Goal: Communication & Community: Answer question/provide support

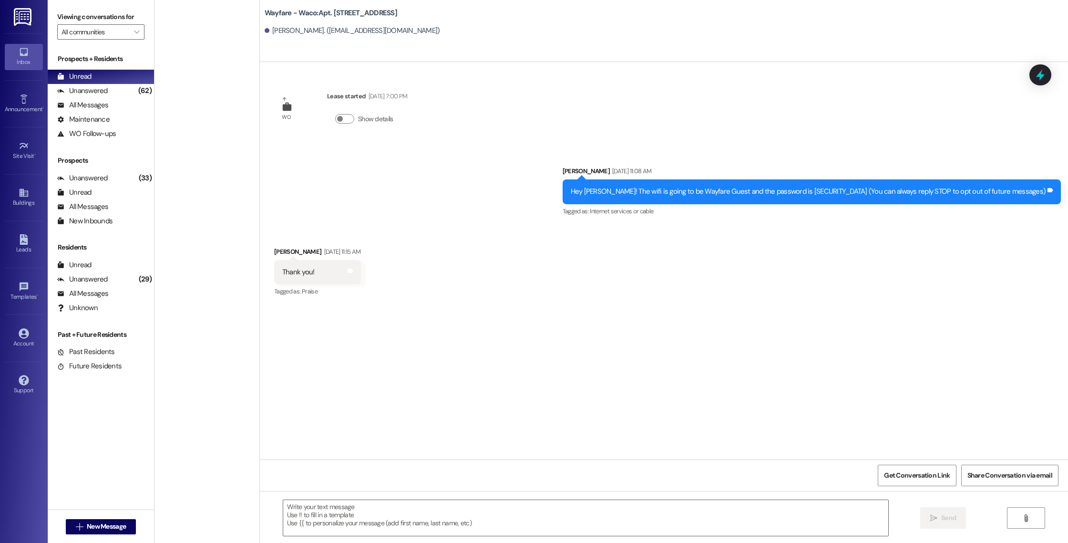
scroll to position [1410, 0]
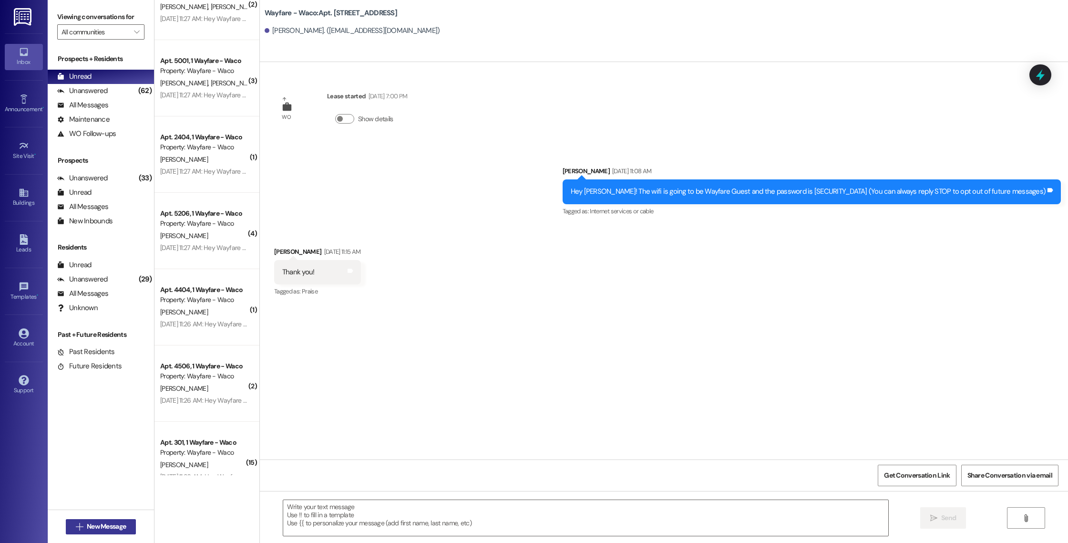
click at [103, 522] on span "New Message" at bounding box center [106, 526] width 39 height 10
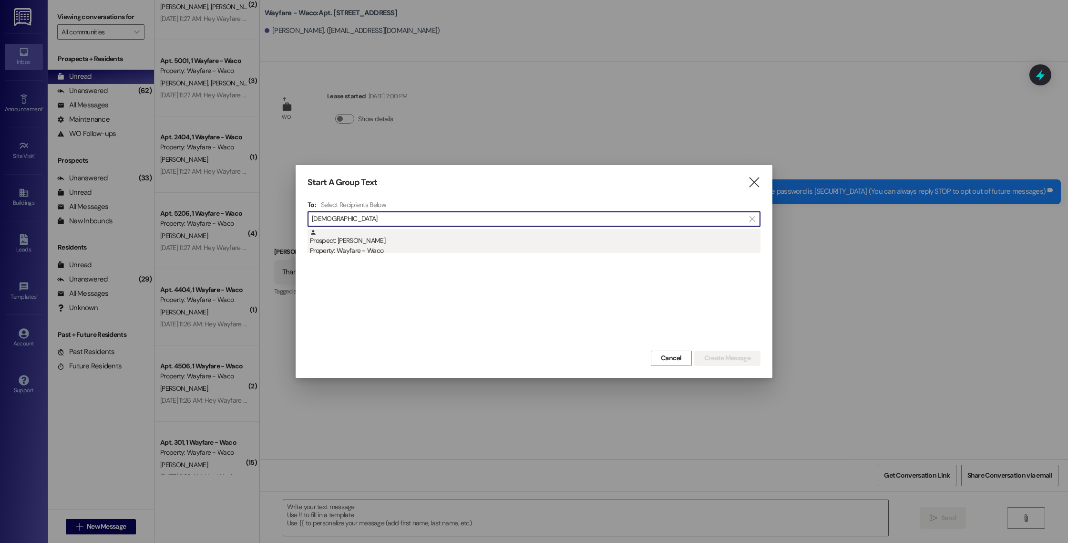
type input "[DEMOGRAPHIC_DATA]"
click at [453, 247] on div "Property: Wayfare - Waco" at bounding box center [535, 251] width 451 height 10
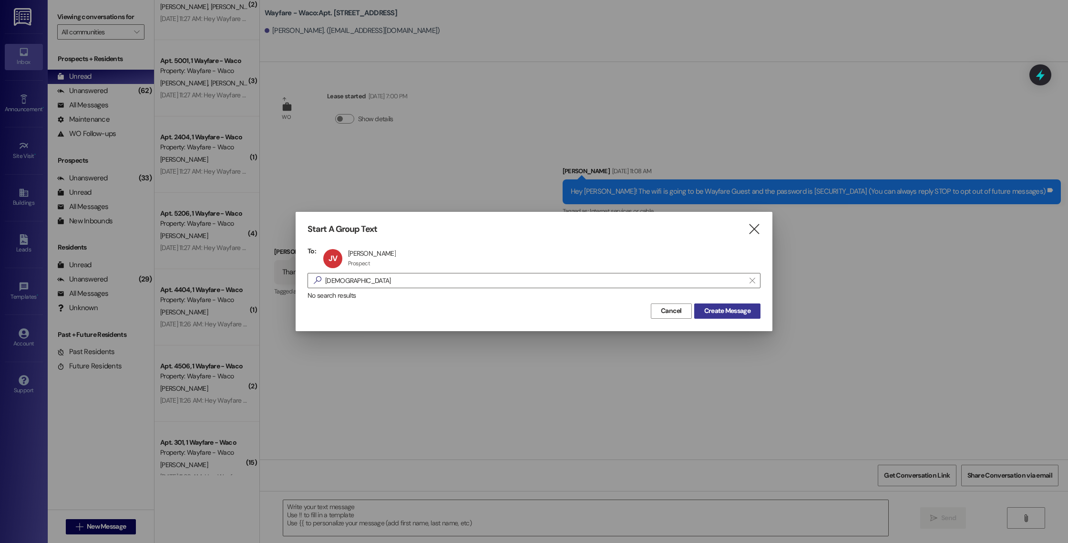
click at [713, 316] on button "Create Message" at bounding box center [727, 310] width 66 height 15
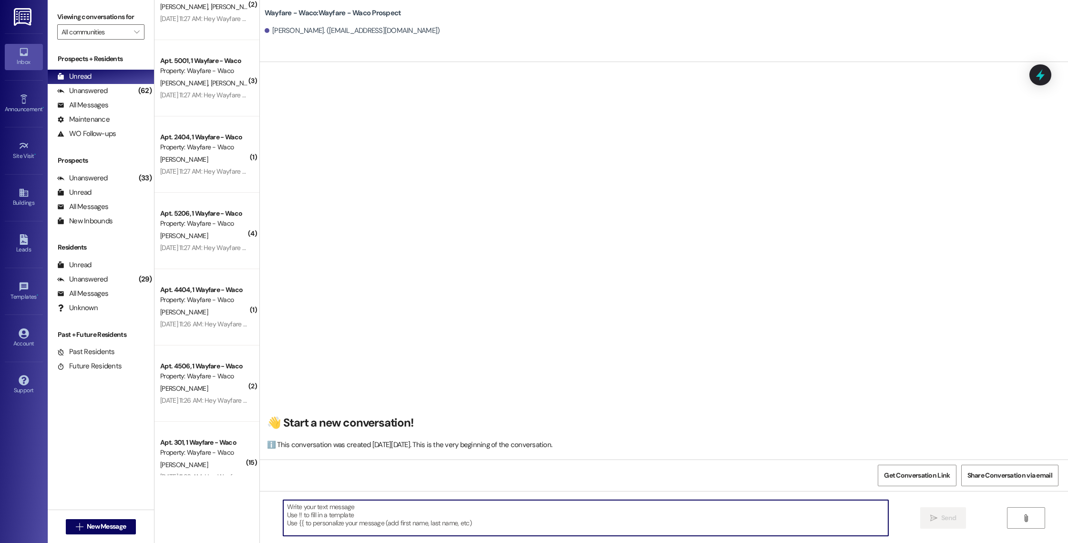
click at [370, 511] on textarea at bounding box center [585, 518] width 605 height 36
paste textarea "Hello (____), I wanted to touch base with you and see if you were still interes…"
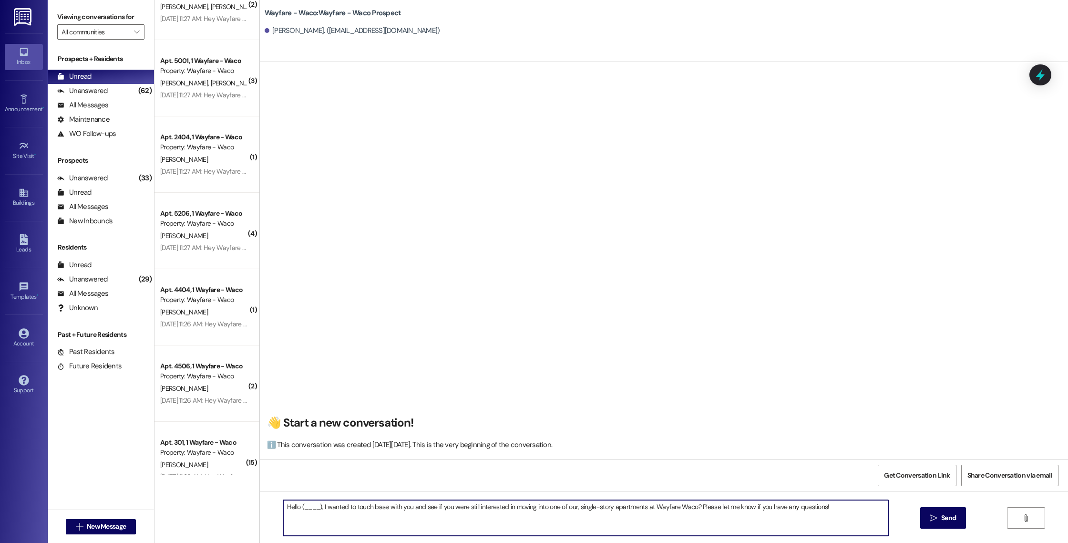
click at [315, 508] on textarea "Hello (____), I wanted to touch base with you and see if you were still interes…" at bounding box center [585, 518] width 605 height 36
drag, startPoint x: 827, startPoint y: 506, endPoint x: 276, endPoint y: 506, distance: 551.3
click at [283, 506] on textarea "Hello [PERSON_NAME], I wanted to touch base with you and see if you were still …" at bounding box center [585, 518] width 605 height 36
click at [543, 524] on textarea "Hello [PERSON_NAME], I wanted to touch base with you and see if you were still …" at bounding box center [585, 518] width 605 height 36
type textarea "Hello [PERSON_NAME], I wanted to touch base with you and see if you were still …"
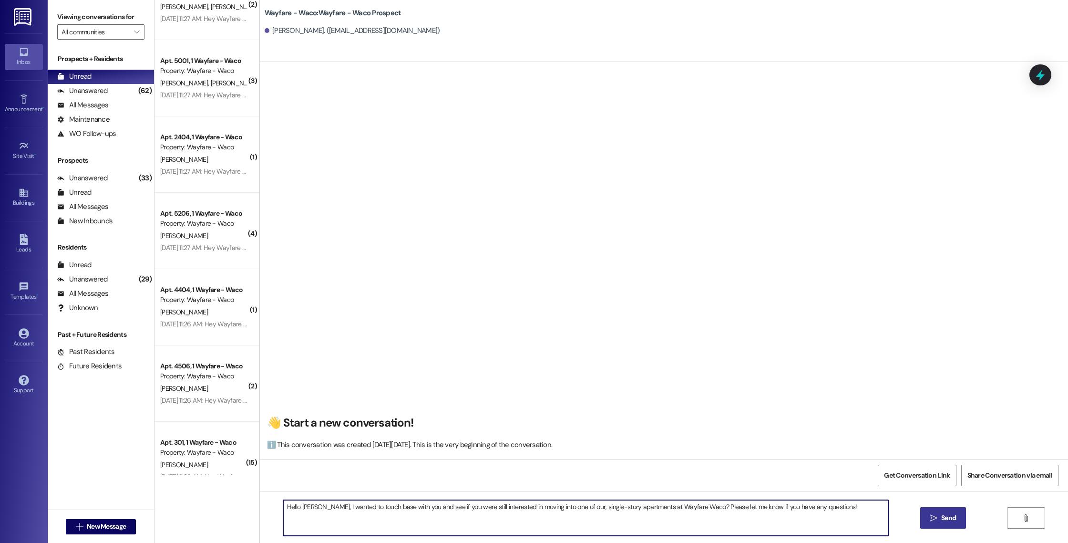
click at [929, 517] on span " Send" at bounding box center [944, 518] width 30 height 10
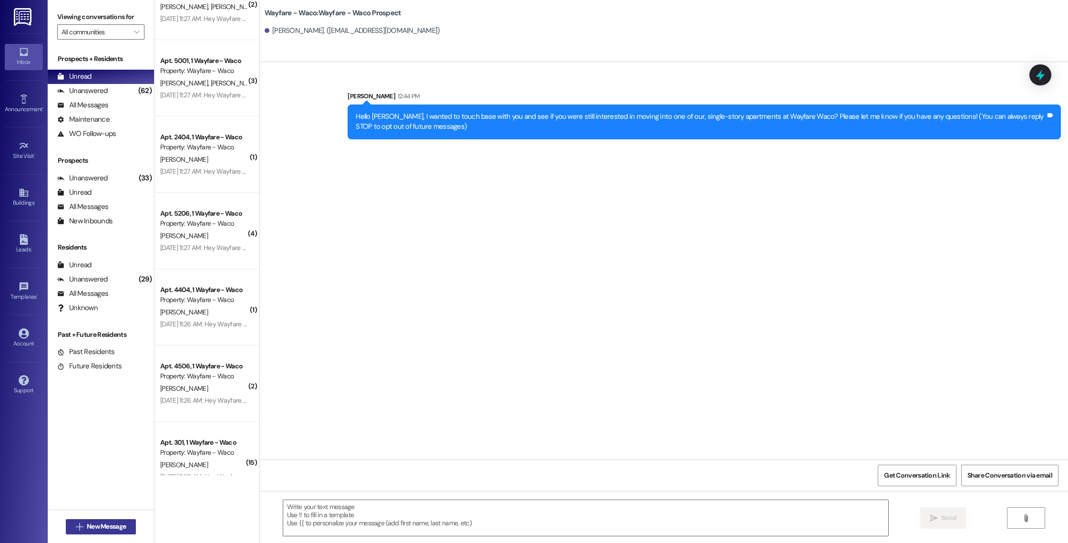
click at [100, 529] on span "New Message" at bounding box center [106, 526] width 39 height 10
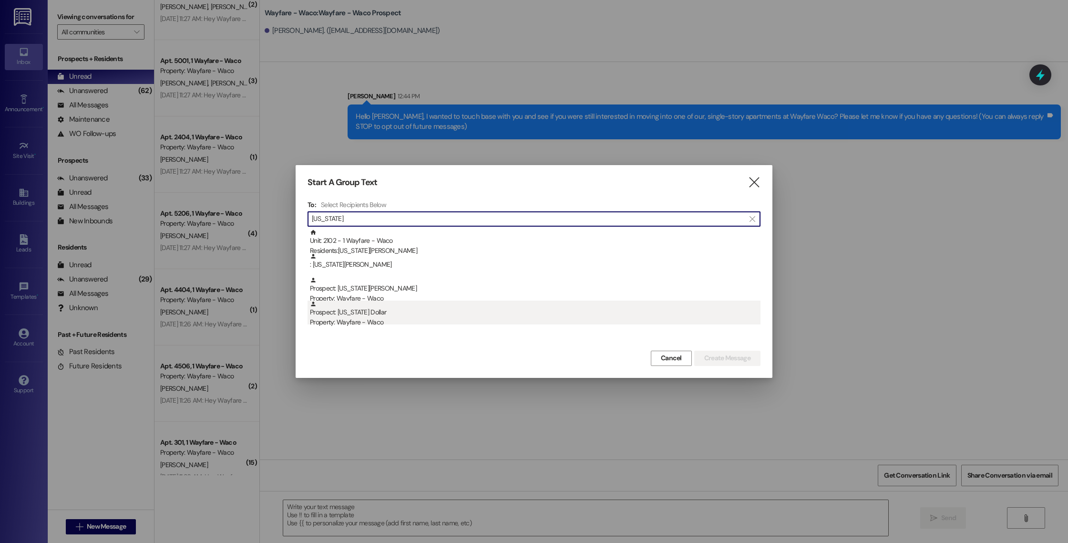
type input "[US_STATE]"
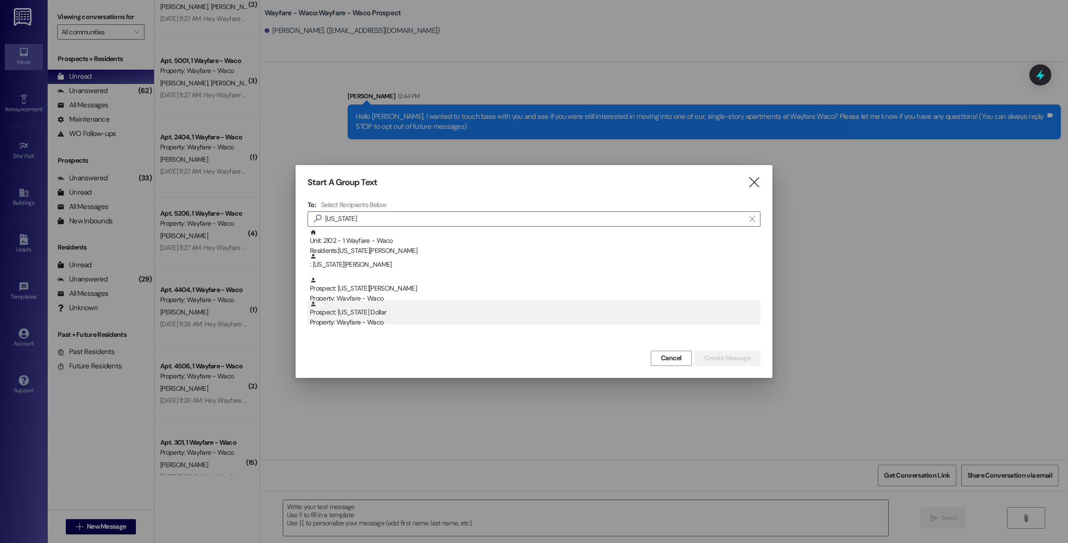
click at [452, 319] on div "Property: Wayfare - Waco" at bounding box center [535, 322] width 451 height 10
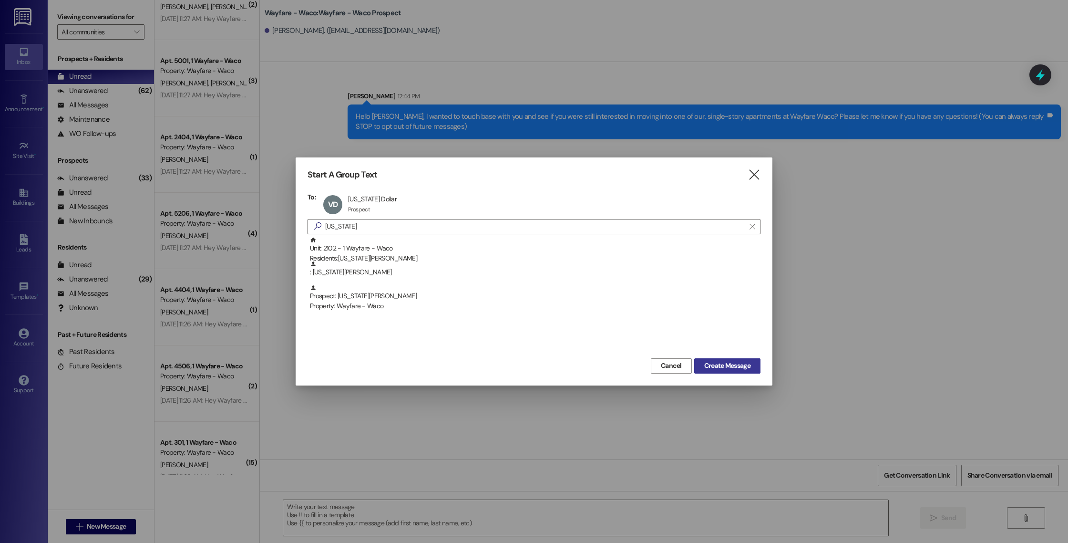
click at [704, 363] on span "Create Message" at bounding box center [727, 366] width 46 height 10
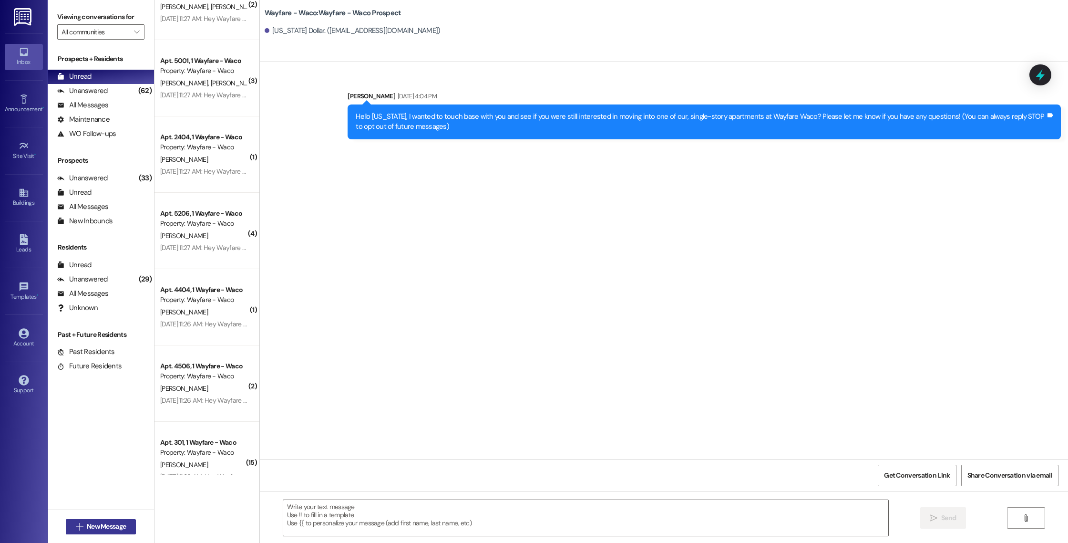
click at [114, 528] on span "New Message" at bounding box center [106, 526] width 39 height 10
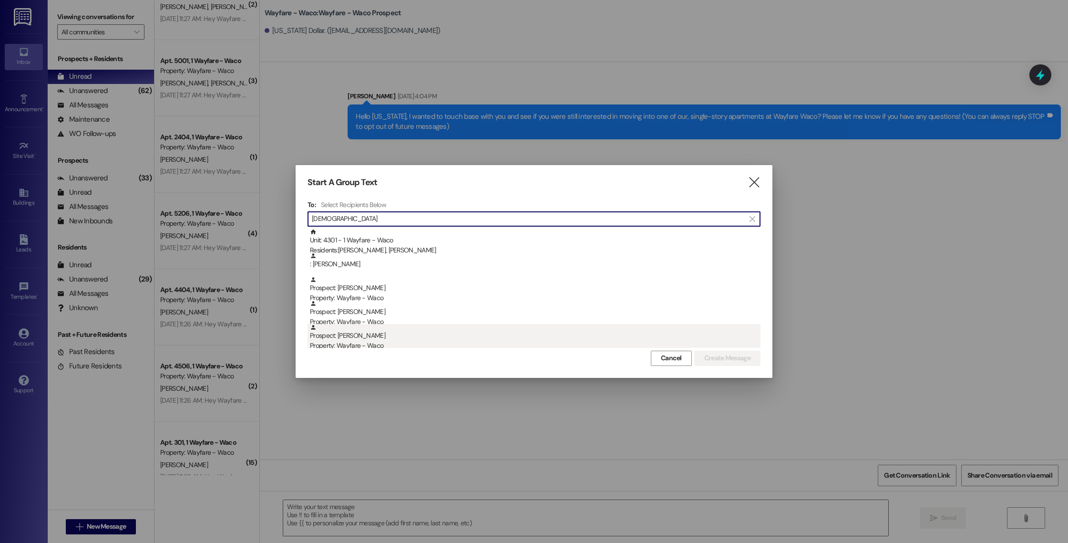
scroll to position [3, 0]
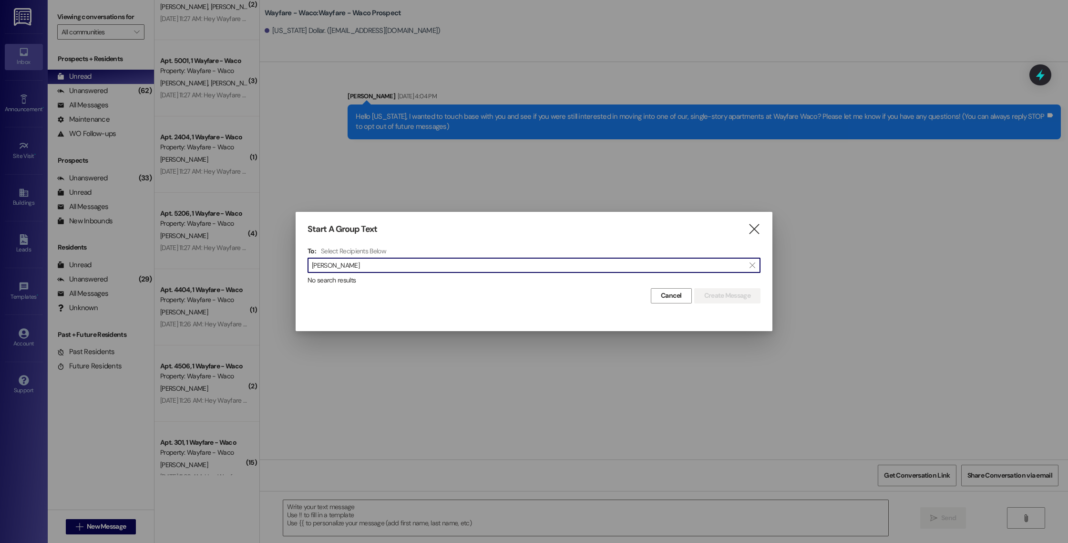
click at [340, 262] on input "[PERSON_NAME]" at bounding box center [528, 264] width 433 height 13
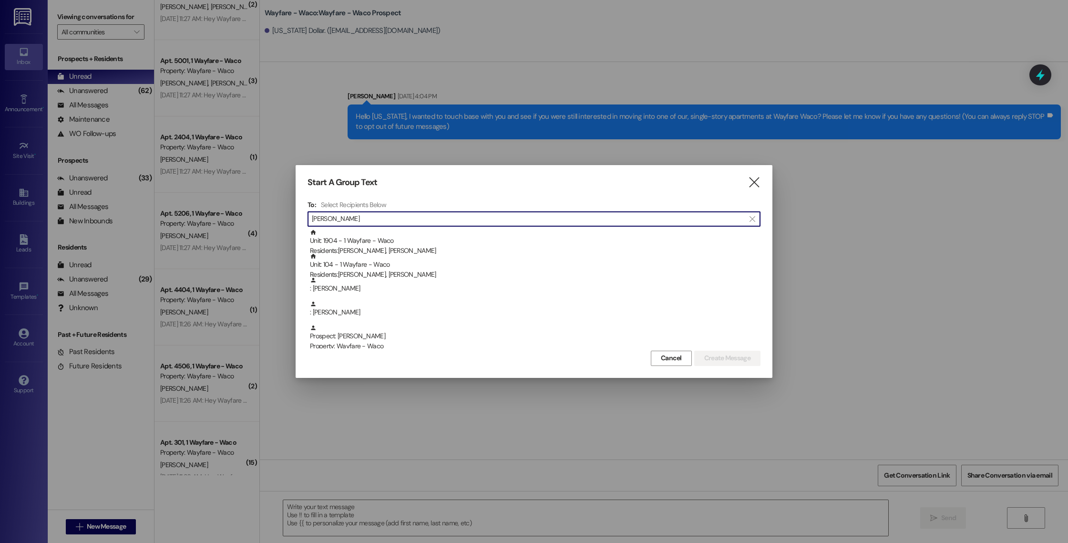
type input "[PERSON_NAME]"
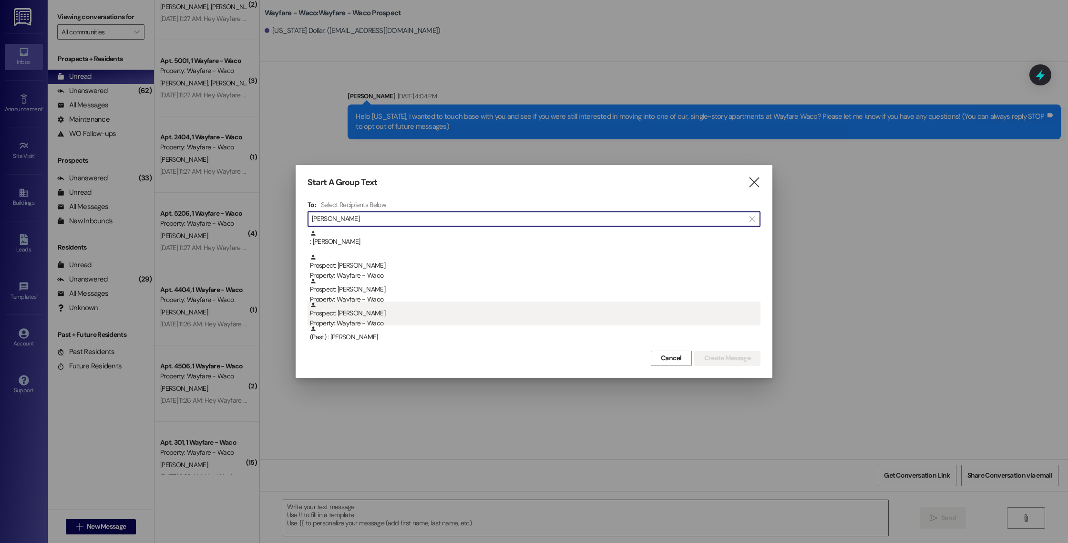
click at [374, 315] on div "Prospect: [PERSON_NAME] Property: Wayfare - Waco" at bounding box center [535, 314] width 451 height 27
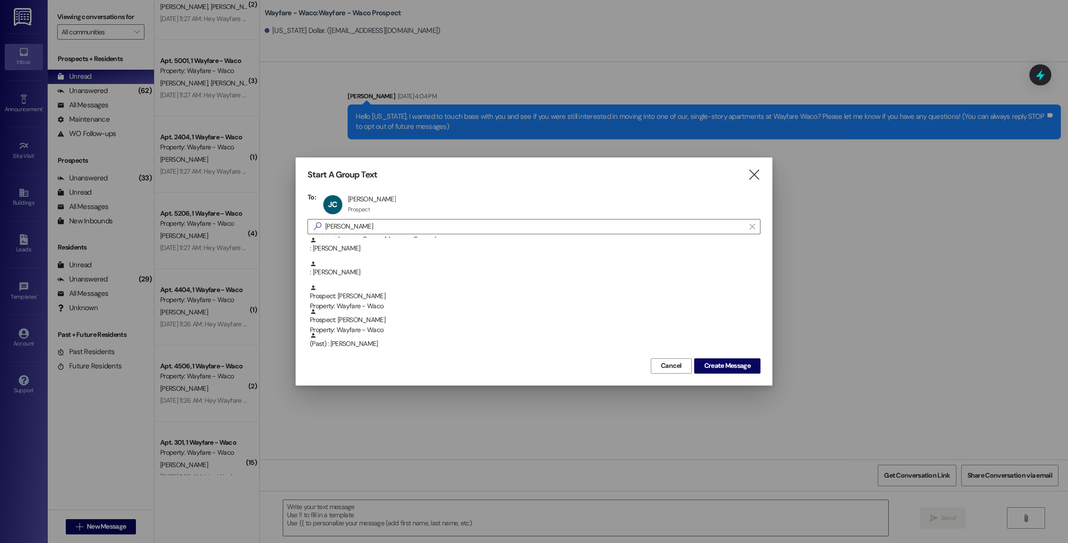
scroll to position [48, 0]
click at [717, 366] on span "Create Message" at bounding box center [727, 366] width 46 height 10
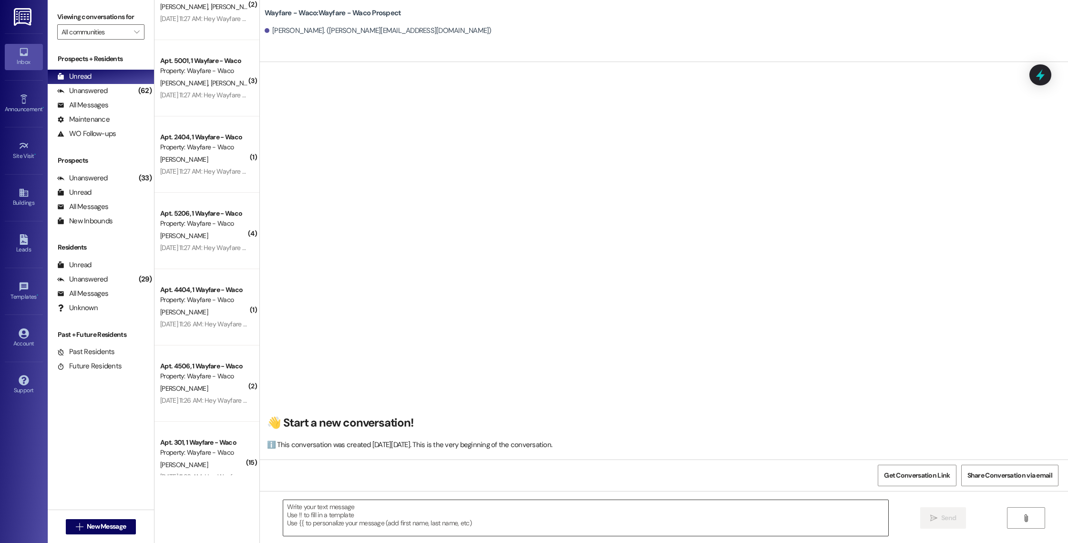
click at [478, 514] on textarea at bounding box center [585, 518] width 605 height 36
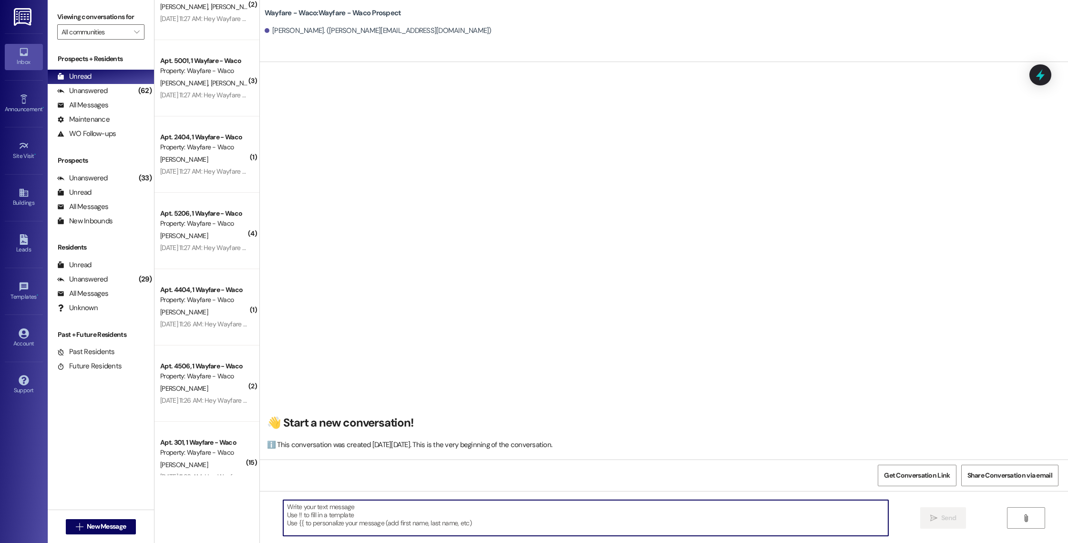
paste textarea "Hello [PERSON_NAME], I wanted to touch base with you and see if you were still …"
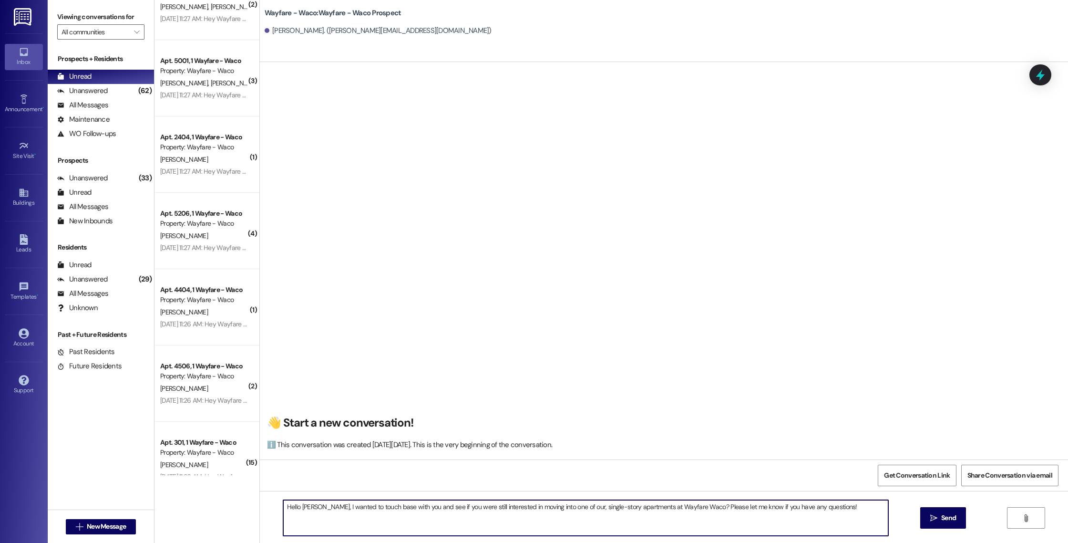
click at [305, 507] on textarea "Hello [PERSON_NAME], I wanted to touch base with you and see if you were still …" at bounding box center [585, 518] width 605 height 36
click at [310, 507] on textarea "Hello [PERSON_NAME], I wanted to touch base with you and see if you were still …" at bounding box center [585, 518] width 605 height 36
type textarea "Hello [PERSON_NAME], I wanted to touch base with you and see if you were still …"
click at [932, 519] on icon "" at bounding box center [933, 518] width 7 height 8
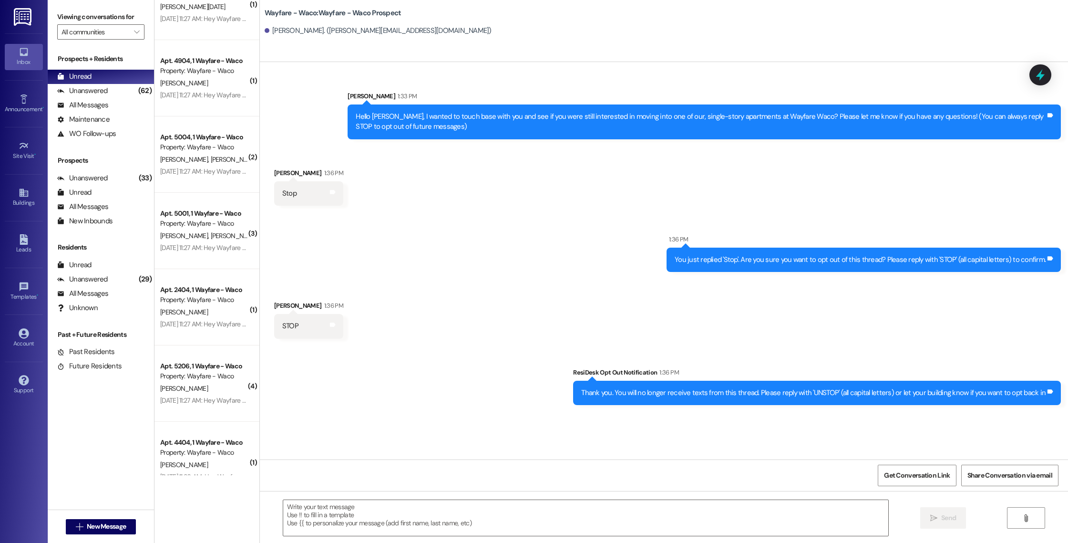
click at [80, 517] on div " New Message" at bounding box center [101, 527] width 71 height 24
click at [85, 527] on span "New Message" at bounding box center [106, 526] width 43 height 10
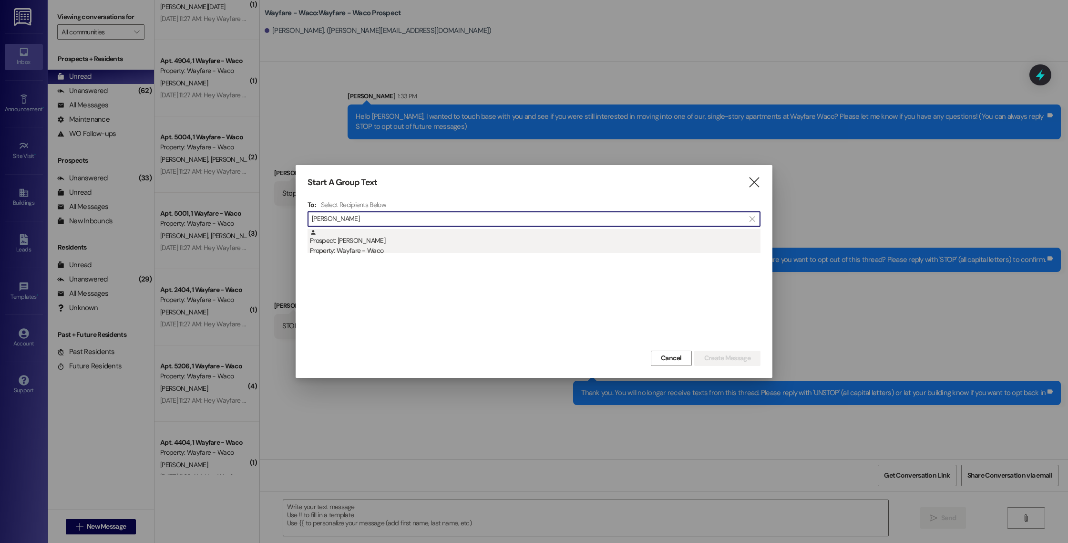
type input "[PERSON_NAME]"
click at [422, 248] on div "Property: Wayfare - Waco" at bounding box center [535, 251] width 451 height 10
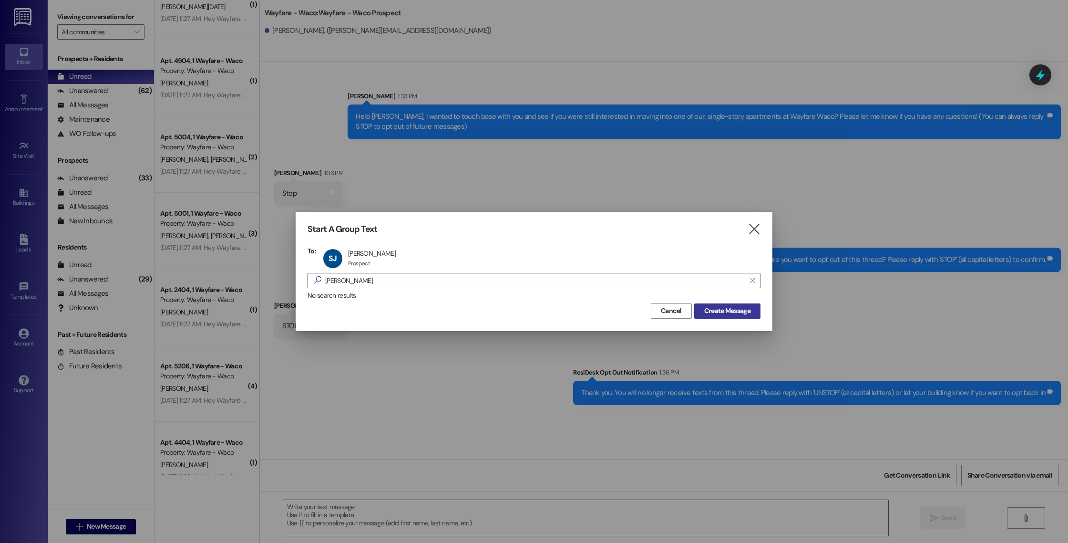
click at [752, 313] on span "Create Message" at bounding box center [727, 311] width 50 height 10
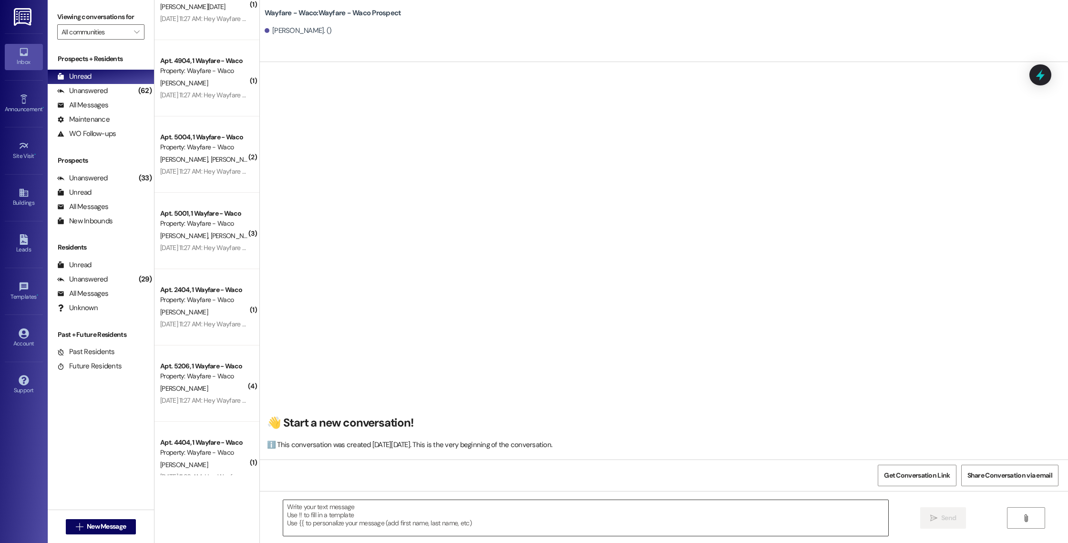
click at [486, 513] on textarea at bounding box center [585, 518] width 605 height 36
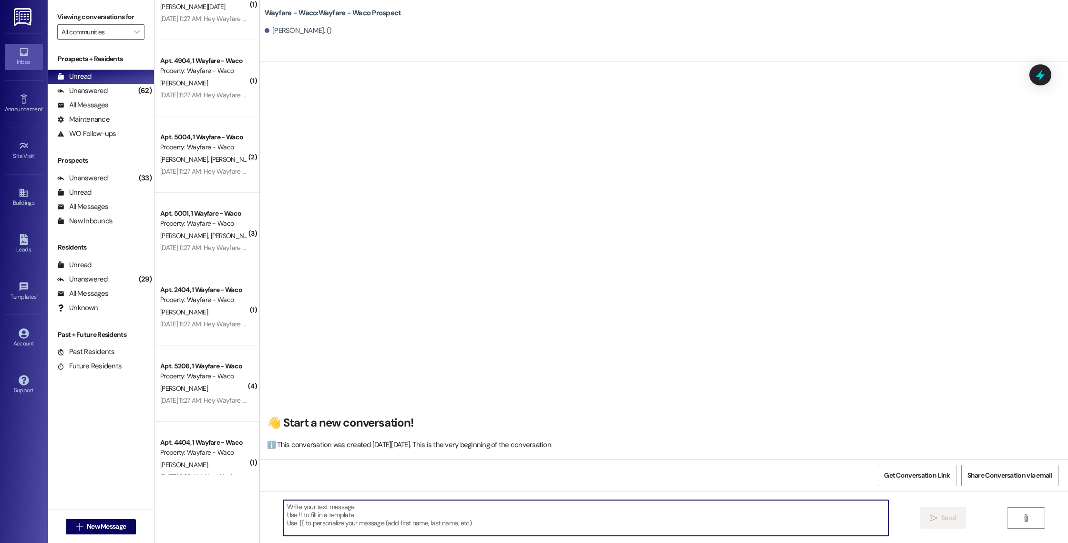
paste textarea "Hello [PERSON_NAME], I wanted to touch base with you and see if you were still …"
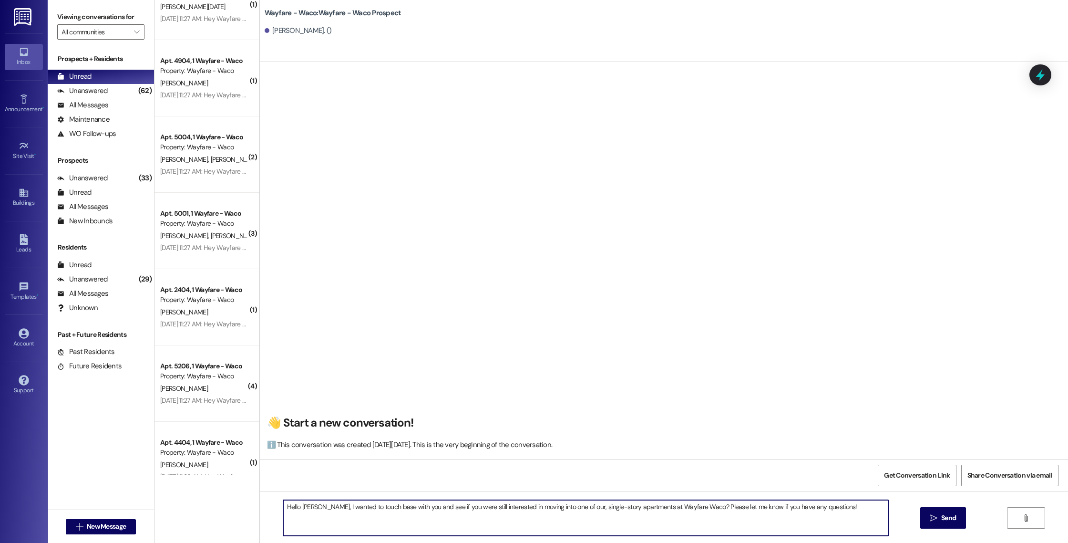
click at [304, 507] on textarea "Hello [PERSON_NAME], I wanted to touch base with you and see if you were still …" at bounding box center [585, 518] width 605 height 36
type textarea "Hello [PERSON_NAME], I wanted to touch base with you and see if you were still …"
click at [935, 516] on icon "" at bounding box center [933, 518] width 7 height 8
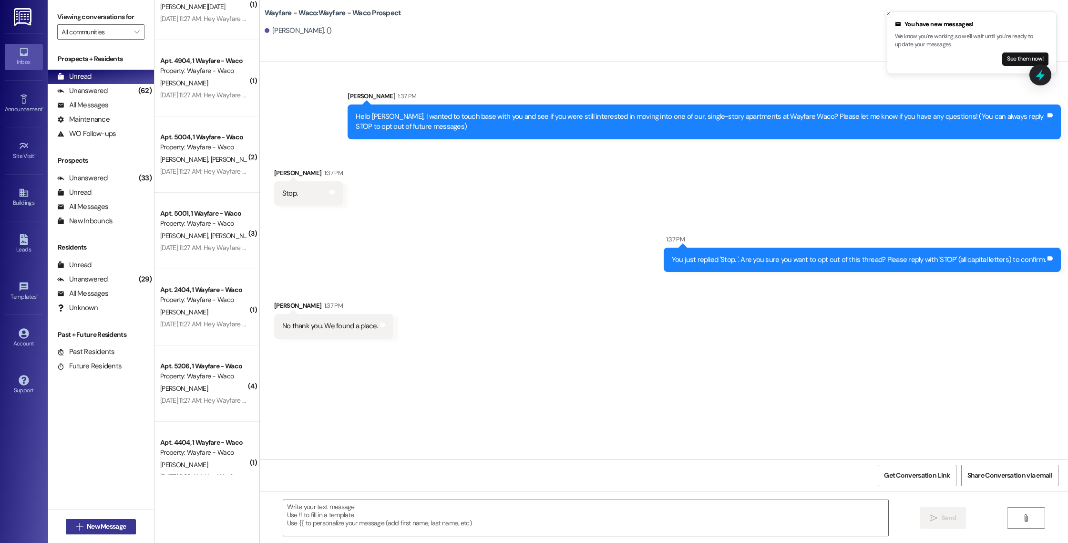
click at [87, 520] on button " New Message" at bounding box center [101, 526] width 71 height 15
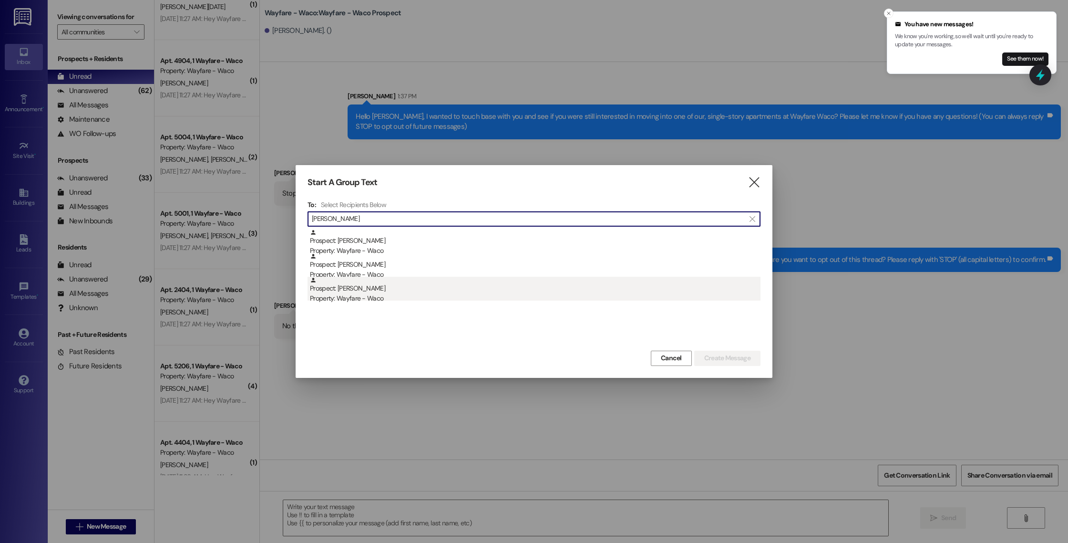
type input "[PERSON_NAME]"
click at [478, 295] on div "Property: Wayfare - Waco" at bounding box center [535, 298] width 451 height 10
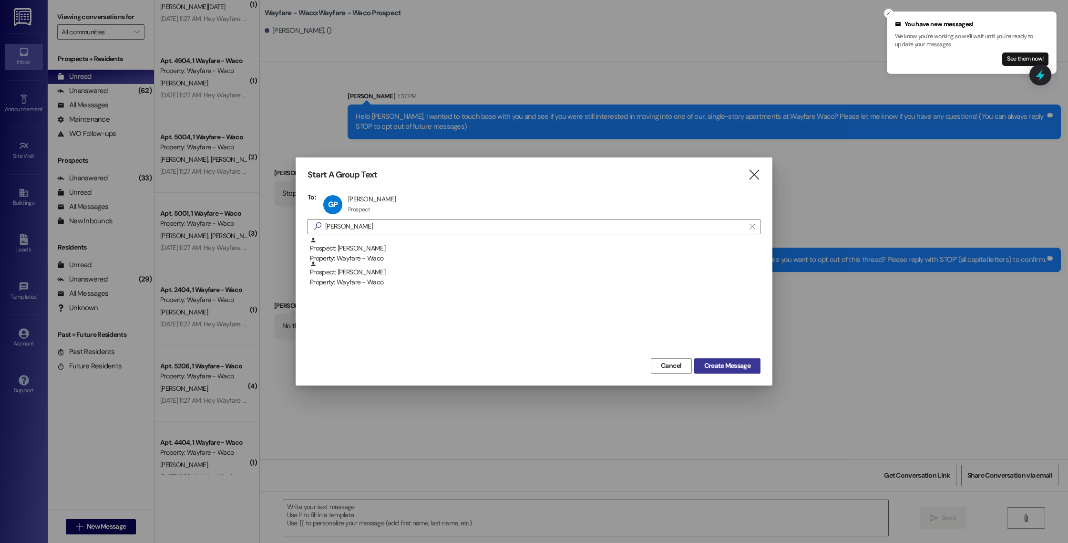
click at [706, 361] on span "Create Message" at bounding box center [727, 366] width 46 height 10
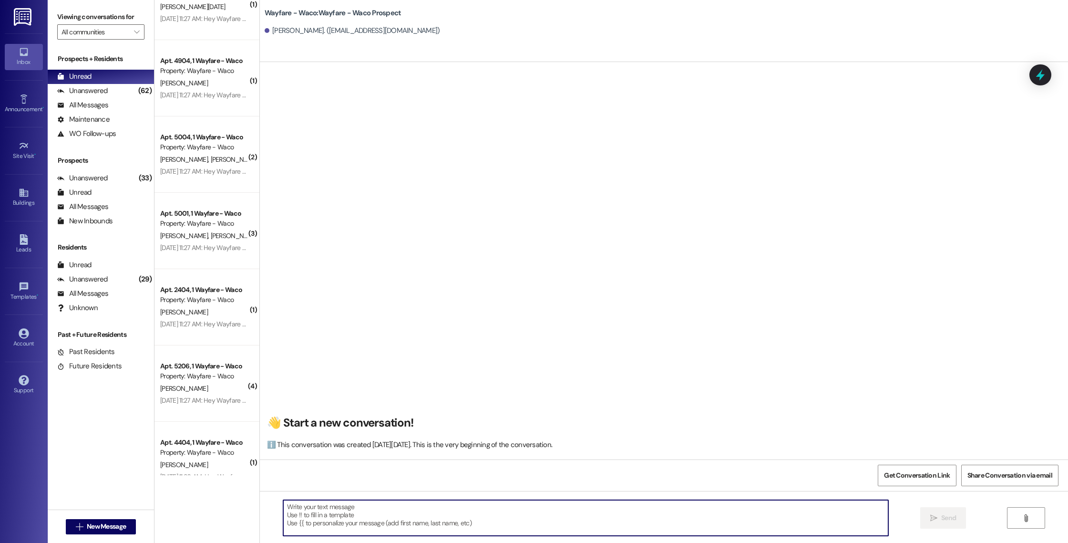
click at [392, 513] on textarea at bounding box center [585, 518] width 605 height 36
paste textarea "Hello [PERSON_NAME], I wanted to touch base with you and see if you were still …"
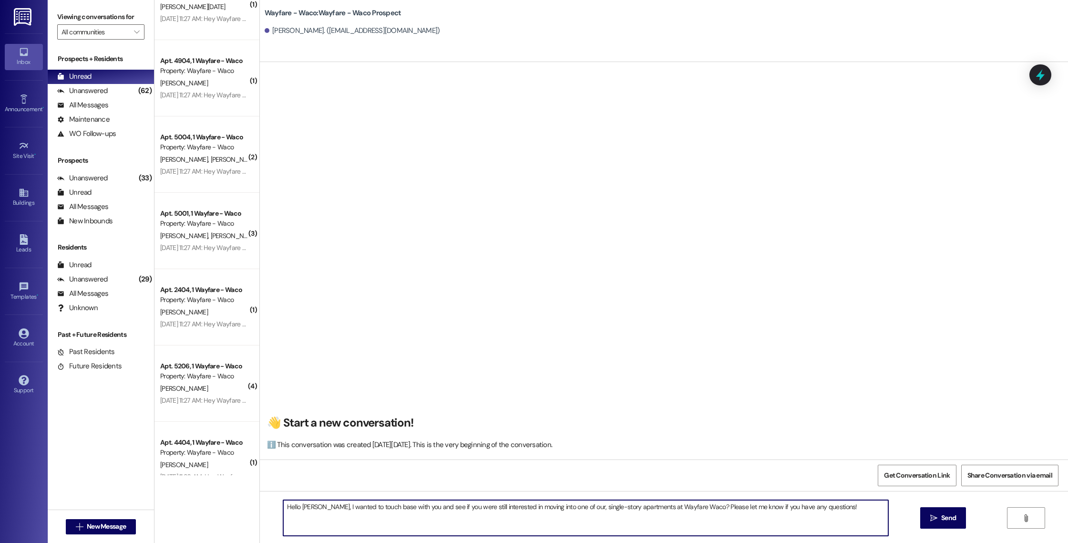
click at [305, 504] on textarea "Hello [PERSON_NAME], I wanted to touch base with you and see if you were still …" at bounding box center [585, 518] width 605 height 36
type textarea "Hello [PERSON_NAME], I wanted to touch base with you and see if you were still …"
click at [934, 515] on icon "" at bounding box center [933, 518] width 7 height 8
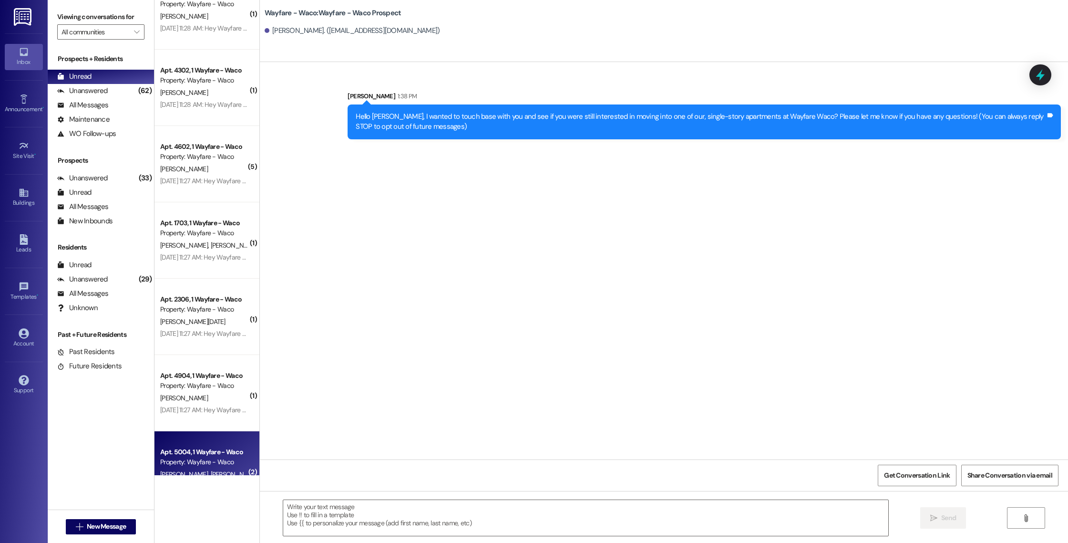
scroll to position [960, 0]
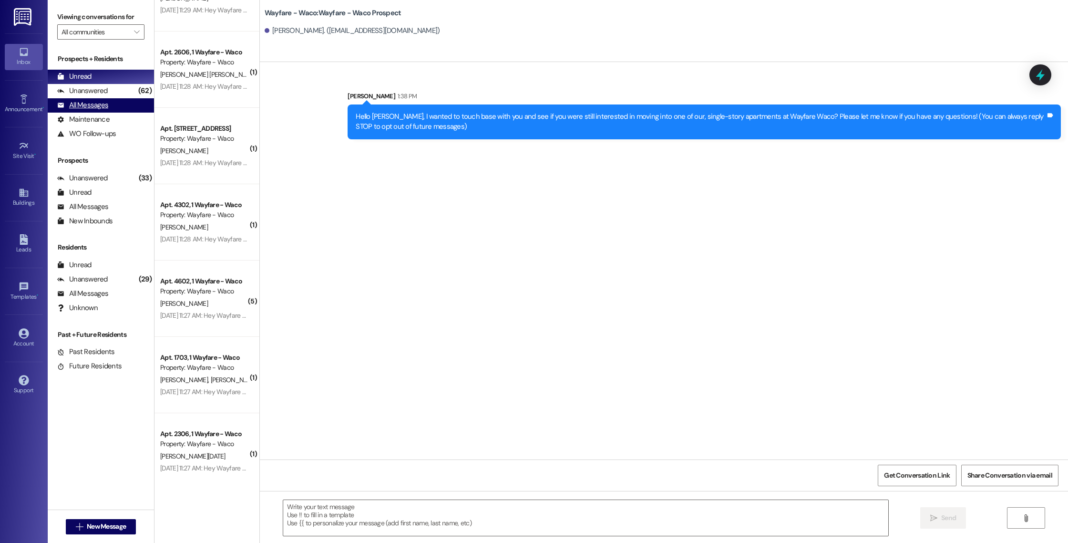
click at [95, 108] on div "All Messages" at bounding box center [82, 105] width 51 height 10
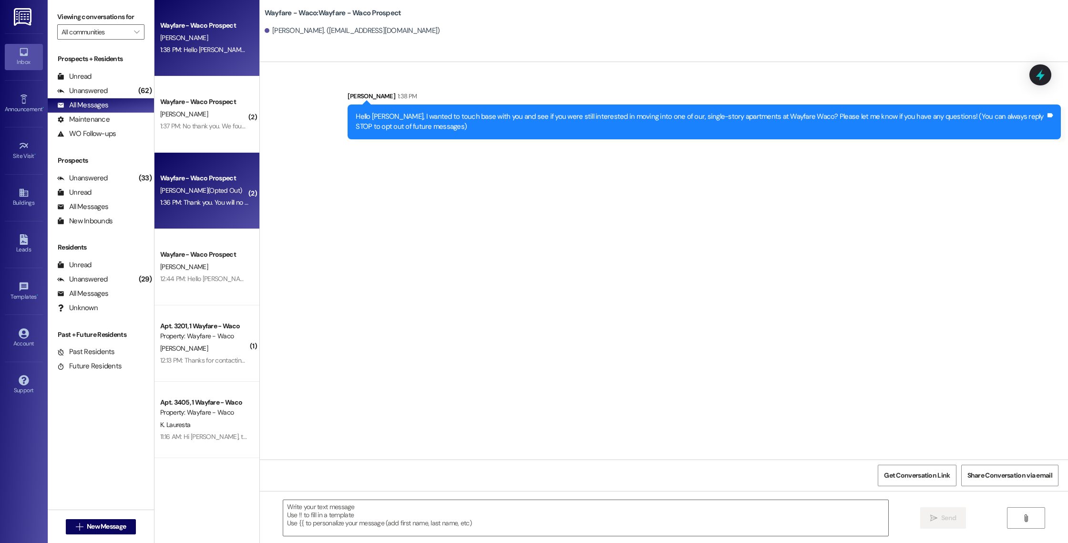
click at [204, 195] on span "[PERSON_NAME] (Opted Out)" at bounding box center [201, 190] width 82 height 9
